Goal: Transaction & Acquisition: Book appointment/travel/reservation

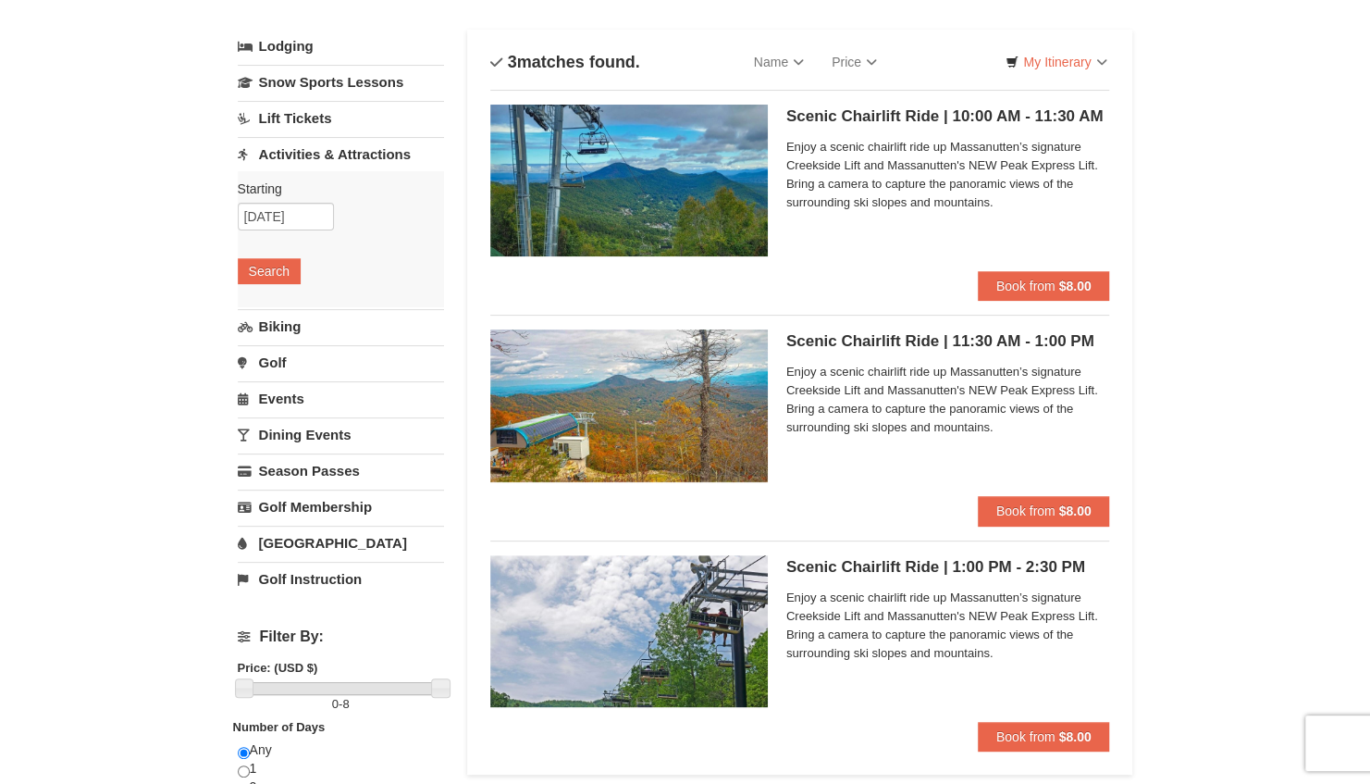
scroll to position [88, 0]
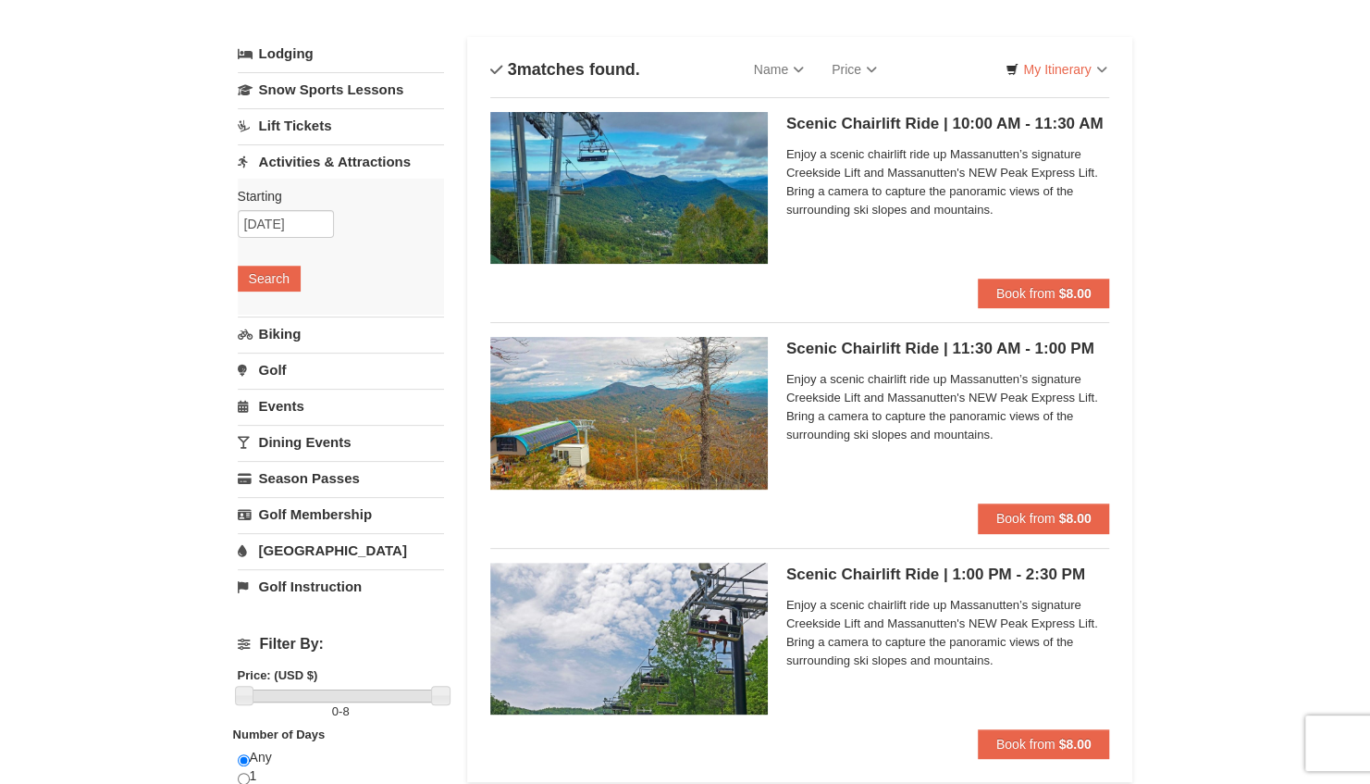
click at [852, 579] on h5 "Scenic Chairlift Ride | 1:00 PM - 2:30 PM Massanutten Scenic Chairlift Rides" at bounding box center [948, 574] width 324 height 19
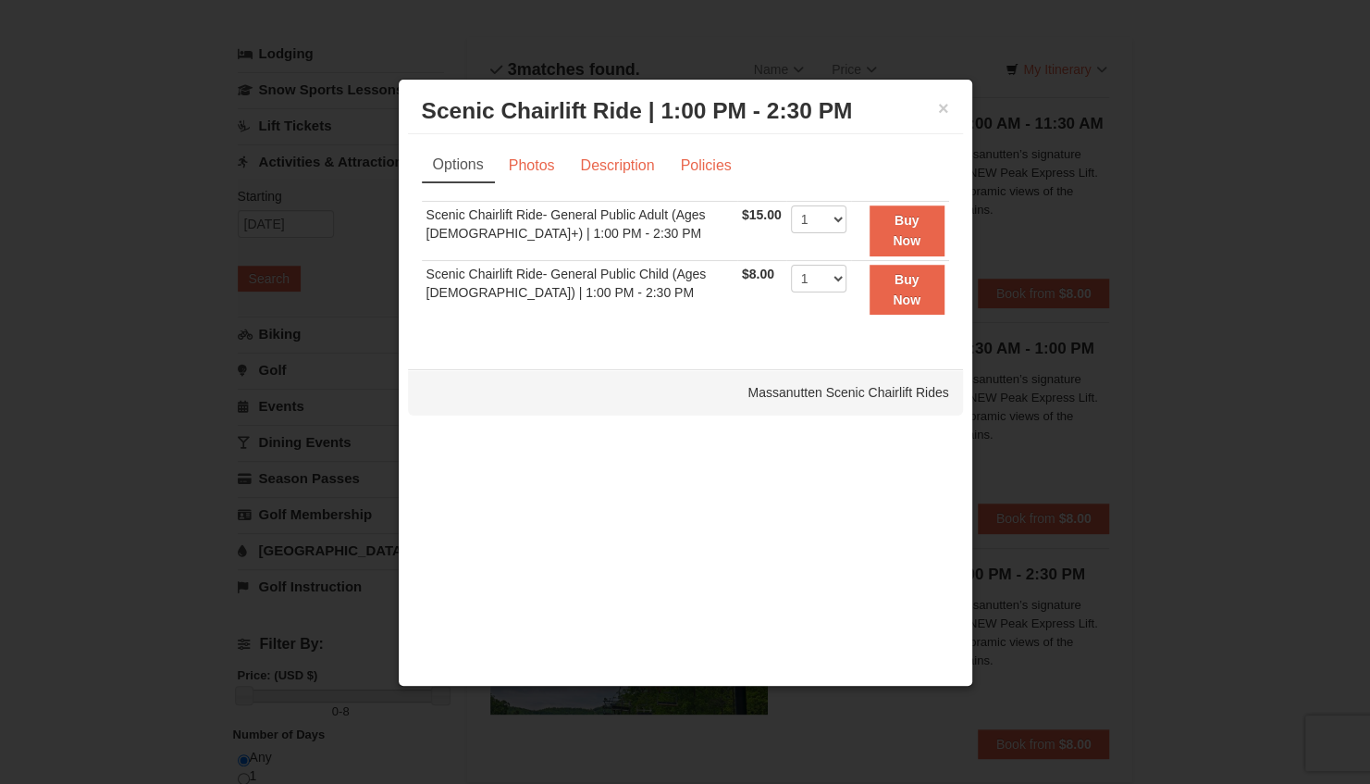
click at [568, 223] on td "Scenic Chairlift Ride- General Public Adult (Ages [DEMOGRAPHIC_DATA]+) | 1:00 P…" at bounding box center [580, 230] width 316 height 59
click at [944, 111] on button "×" at bounding box center [943, 108] width 11 height 19
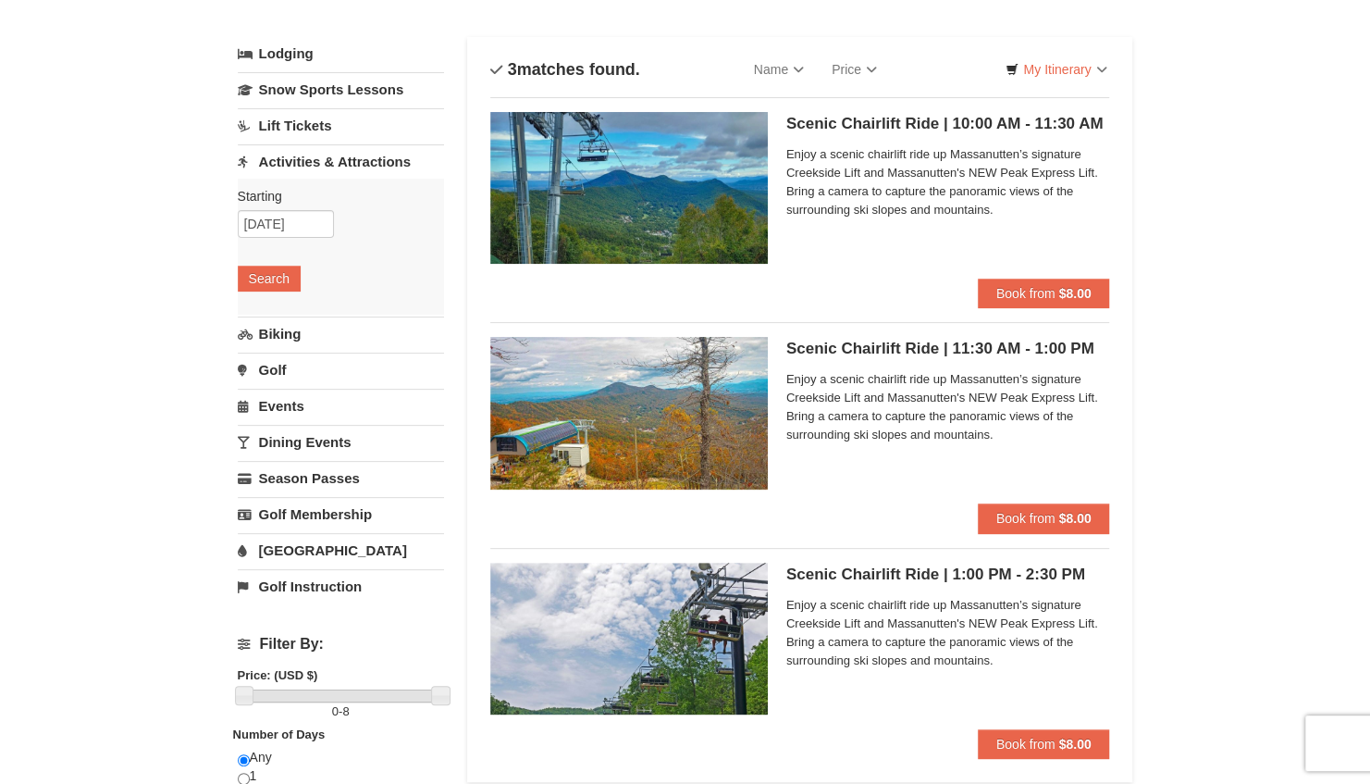
click at [838, 571] on h5 "Scenic Chairlift Ride | 1:00 PM - 2:30 PM Massanutten Scenic Chairlift Rides" at bounding box center [948, 574] width 324 height 19
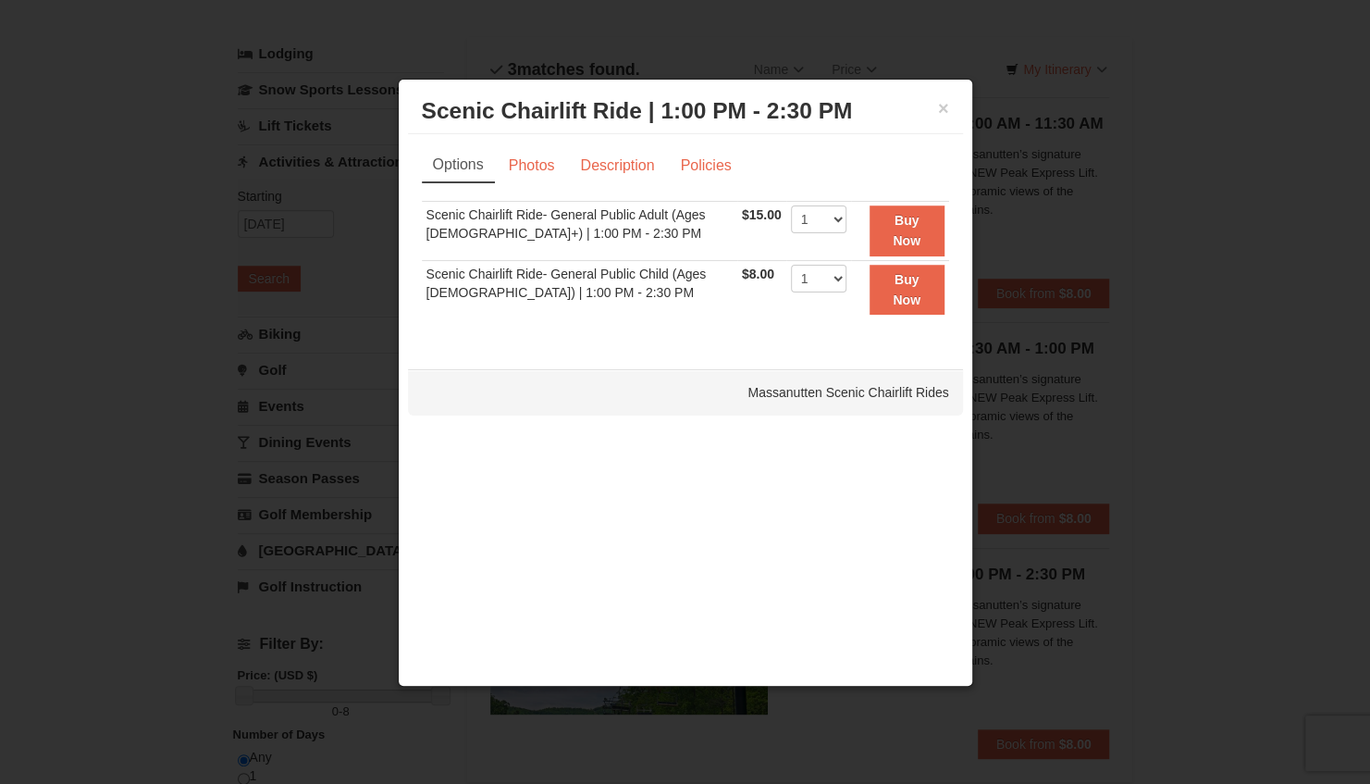
click at [516, 218] on td "Scenic Chairlift Ride- General Public Adult (Ages [DEMOGRAPHIC_DATA]+) | 1:00 P…" at bounding box center [580, 230] width 316 height 59
click at [932, 100] on h3 "Scenic Chairlift Ride | 1:00 PM - 2:30 PM Massanutten Scenic Chairlift Rides" at bounding box center [685, 111] width 527 height 28
click at [938, 102] on button "×" at bounding box center [943, 108] width 11 height 19
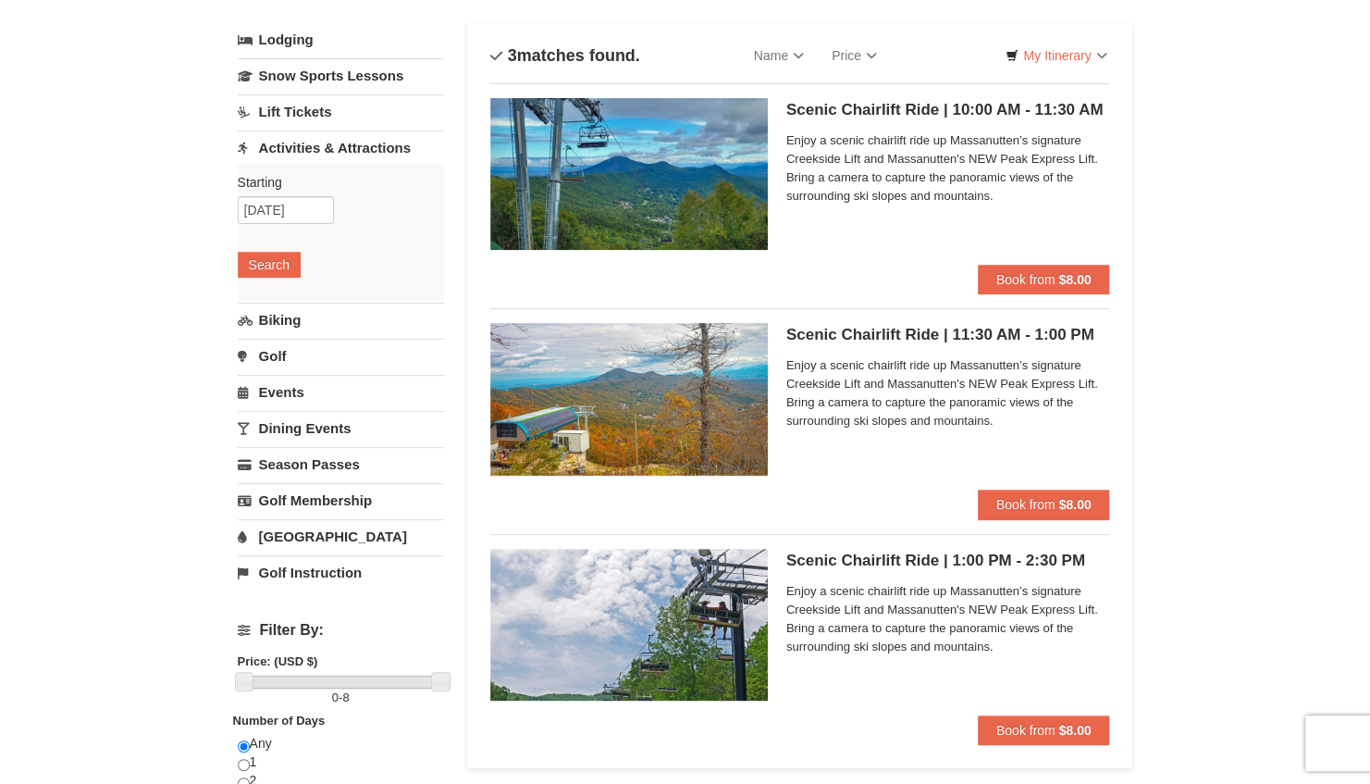
scroll to position [50, 0]
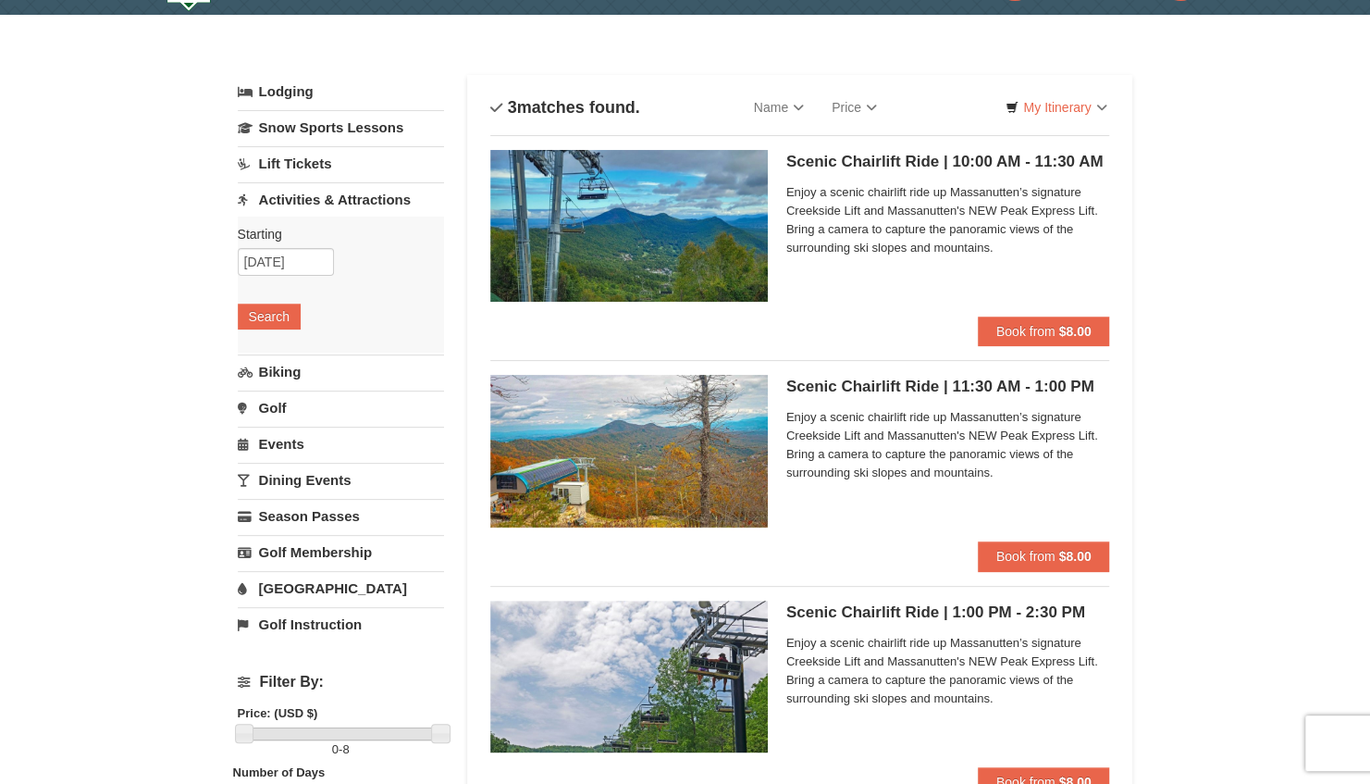
click at [841, 613] on h5 "Scenic Chairlift Ride | 1:00 PM - 2:30 PM Massanutten Scenic Chairlift Rides" at bounding box center [948, 612] width 324 height 19
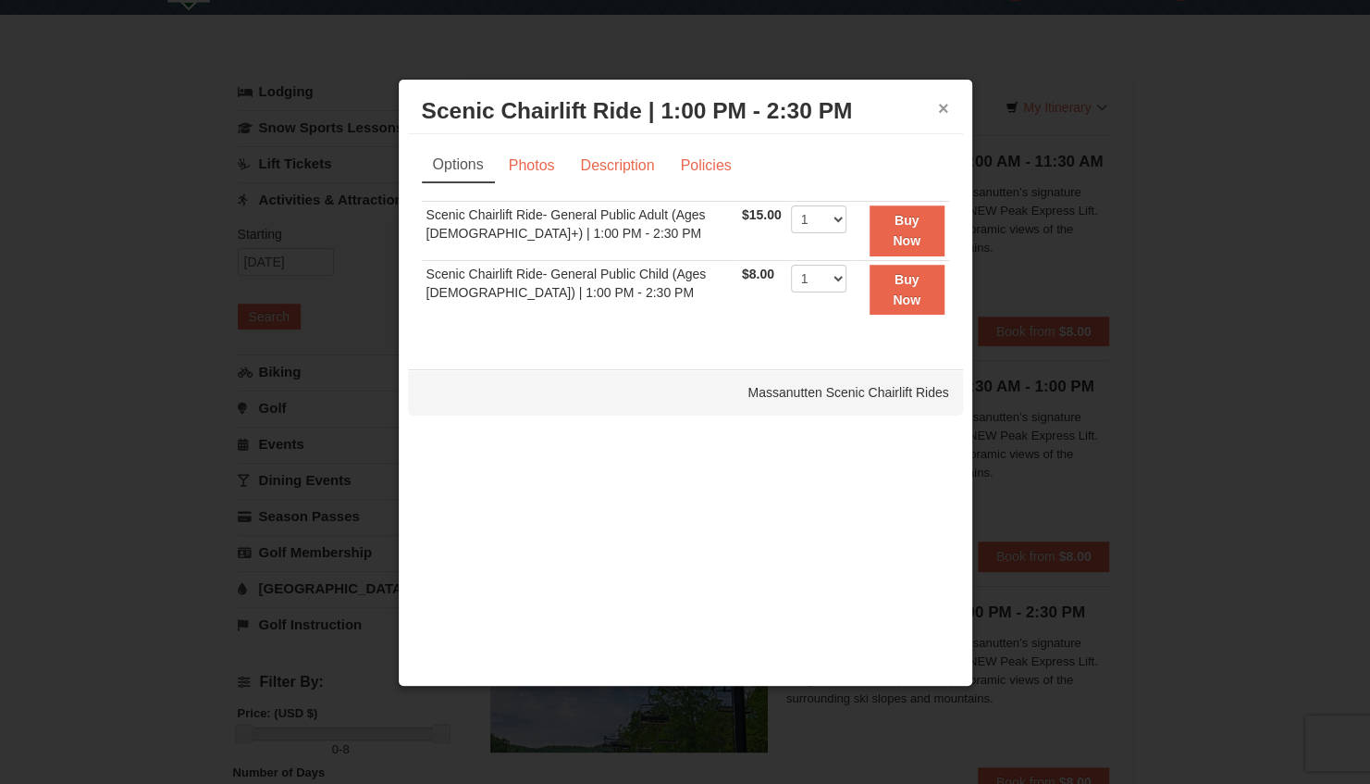
click at [944, 113] on button "×" at bounding box center [943, 108] width 11 height 19
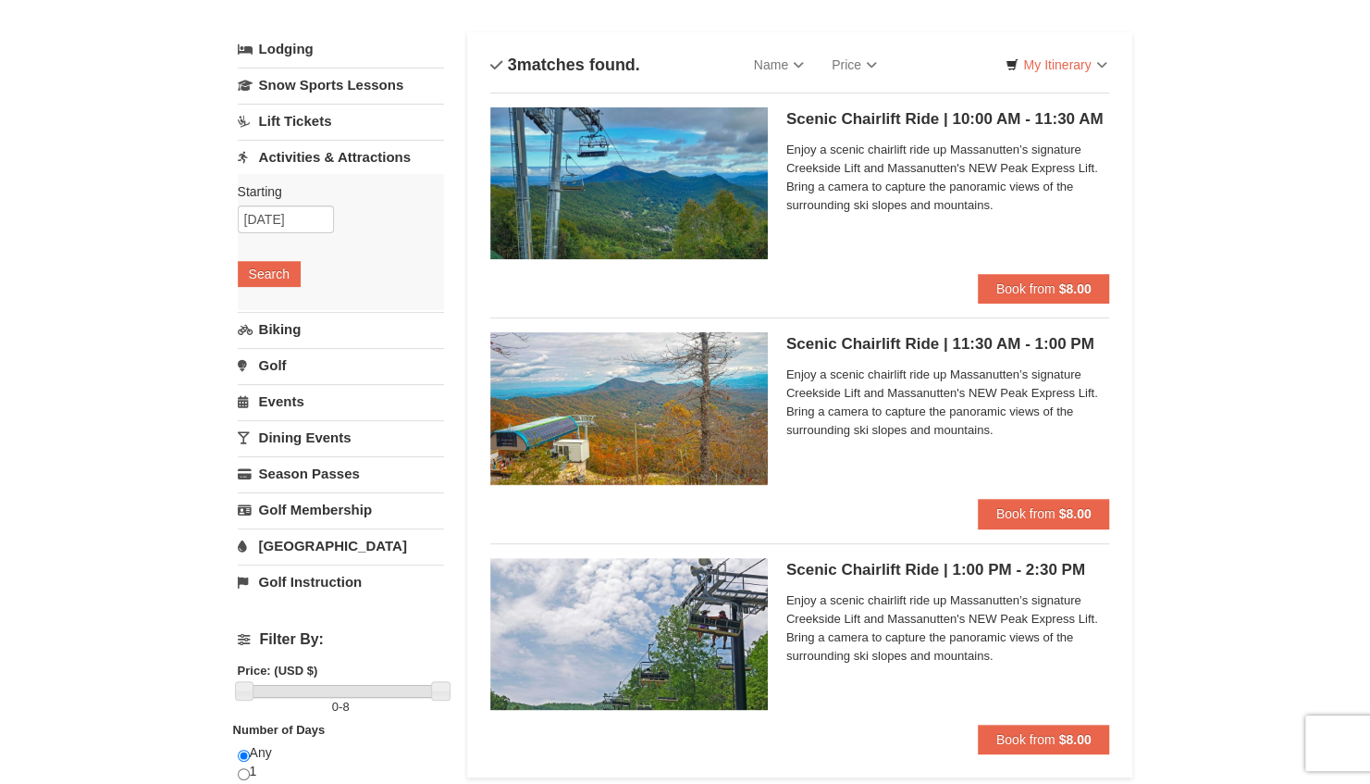
scroll to position [0, 0]
